Goal: Information Seeking & Learning: Learn about a topic

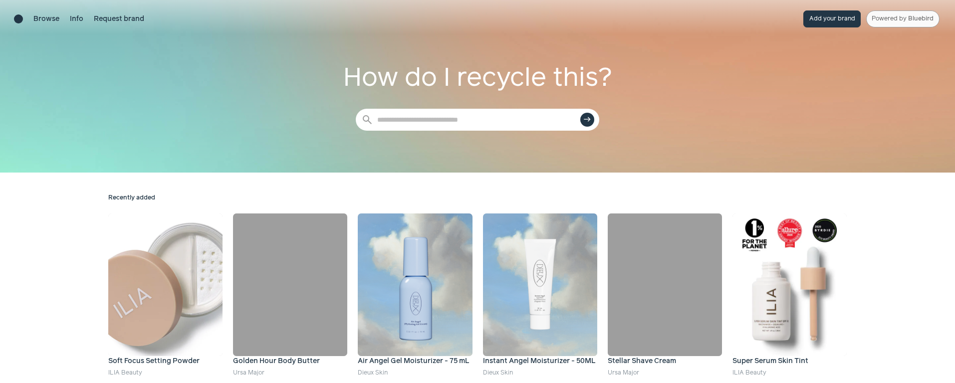
click at [893, 14] on link "Powered by Bluebird" at bounding box center [902, 18] width 73 height 17
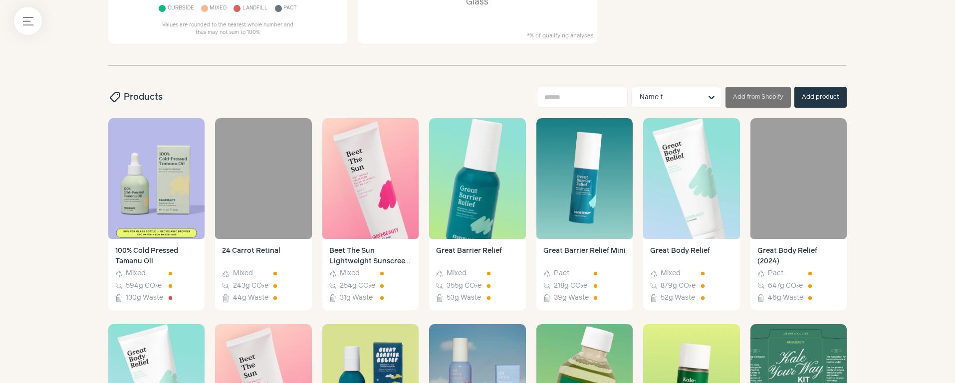
scroll to position [309, 0]
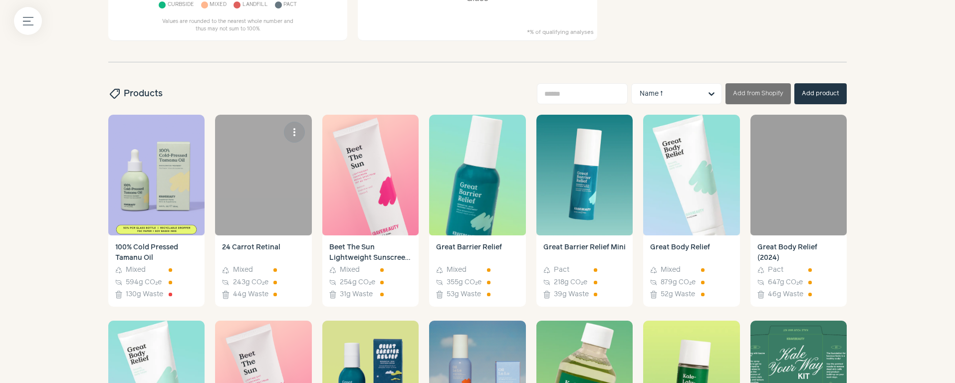
click at [274, 249] on h4 "24 Carrot Retinal" at bounding box center [263, 252] width 82 height 21
